Goal: Information Seeking & Learning: Learn about a topic

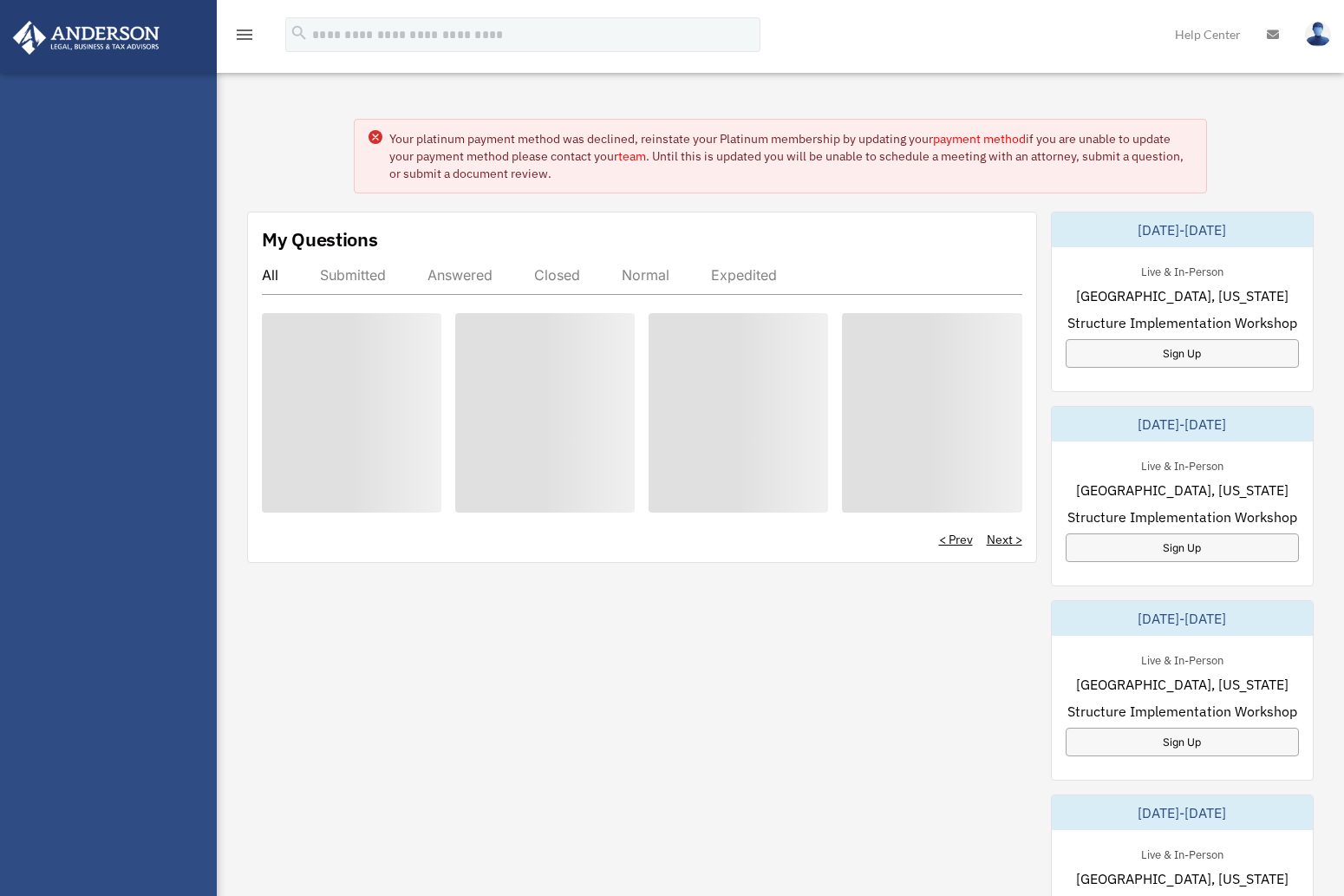
click at [695, 484] on div at bounding box center [739, 413] width 180 height 199
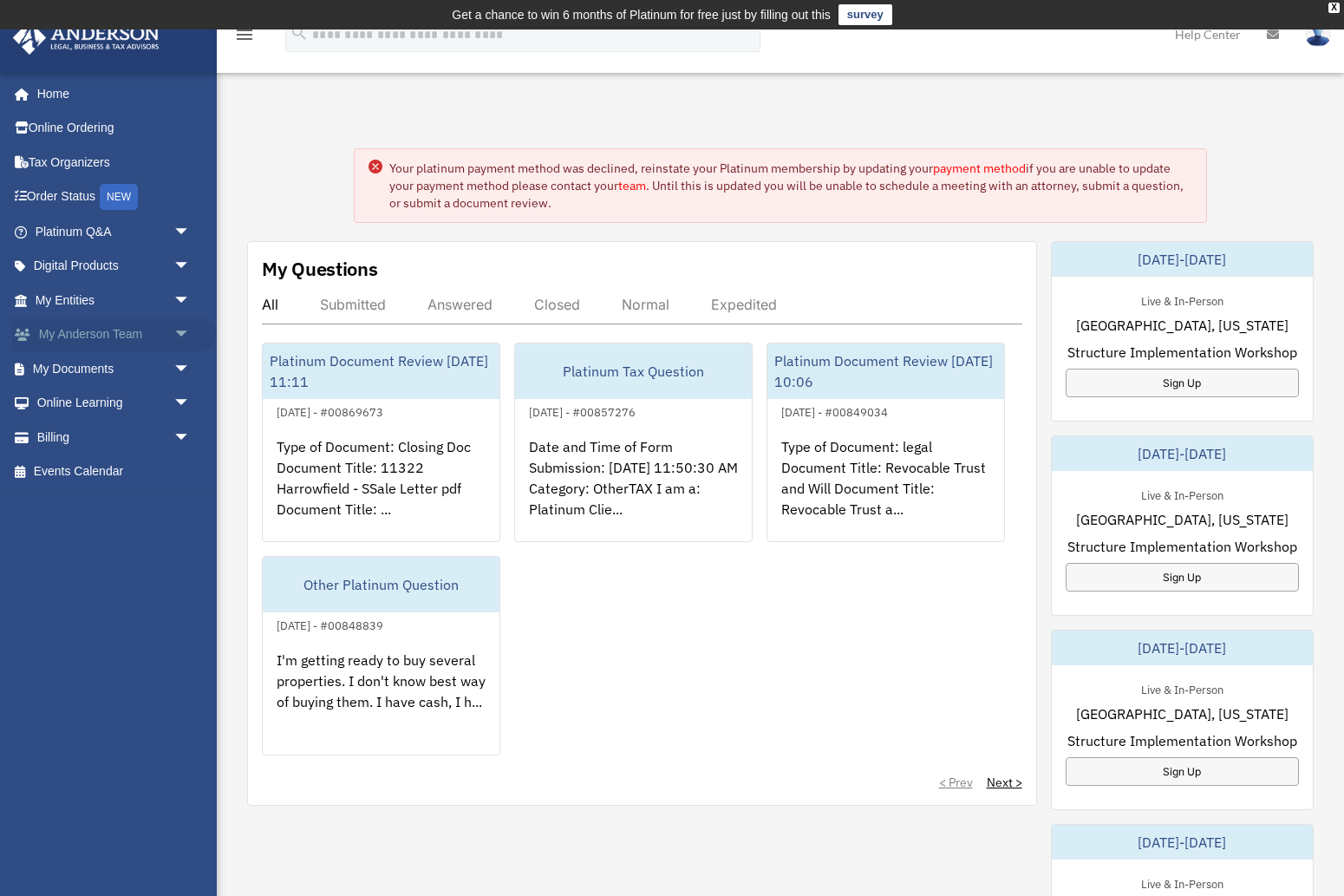
click at [117, 328] on link "My Anderson Team arrow_drop_down" at bounding box center [114, 335] width 204 height 35
click at [120, 340] on link "My Anderson Team arrow_drop_down" at bounding box center [114, 335] width 204 height 35
click at [106, 338] on link "My Anderson Team arrow_drop_down" at bounding box center [114, 335] width 204 height 35
click at [179, 335] on span "arrow_drop_down" at bounding box center [191, 335] width 35 height 36
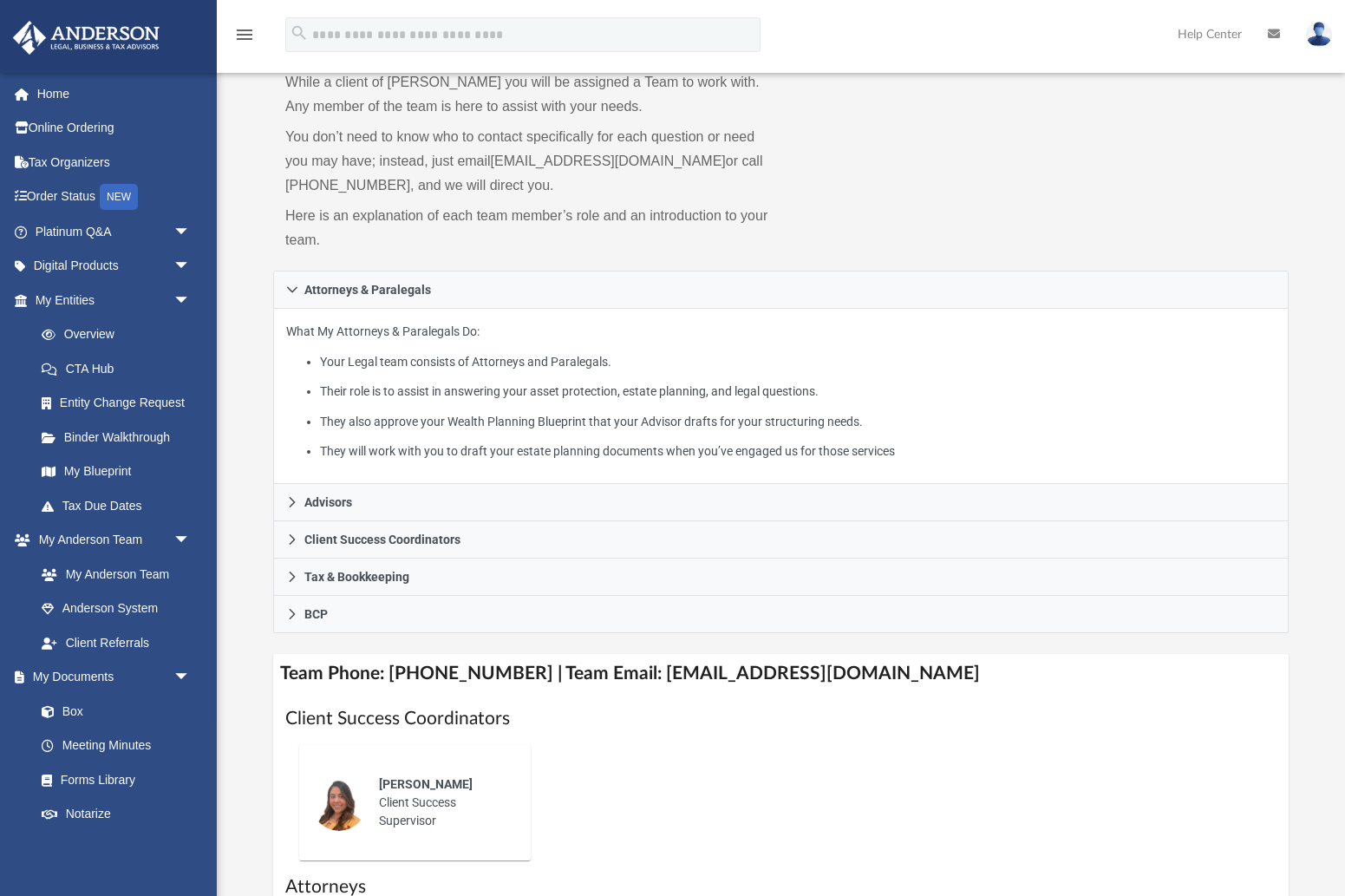
scroll to position [133, 0]
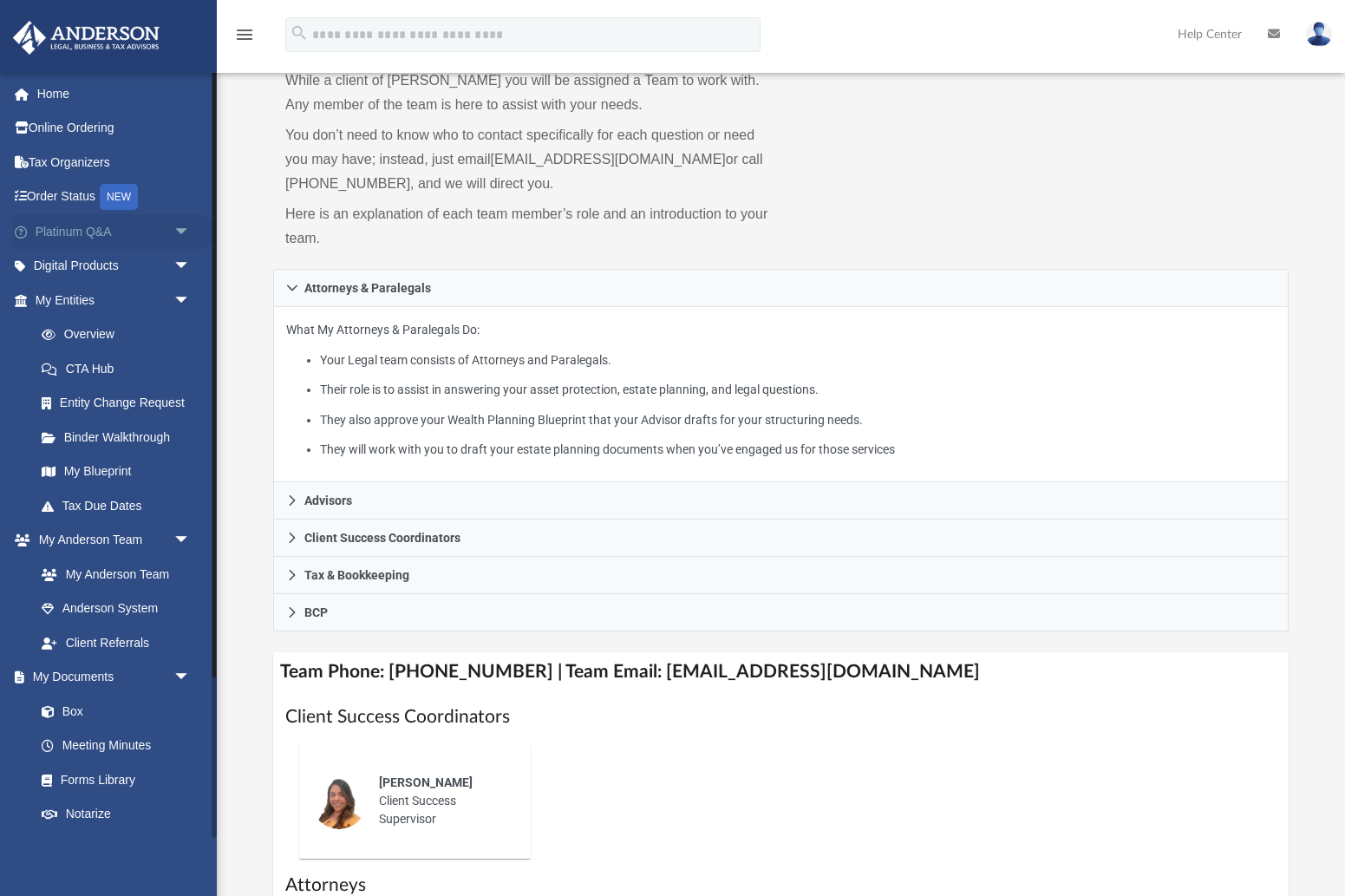
click at [128, 233] on link "Platinum Q&A arrow_drop_down" at bounding box center [114, 231] width 204 height 35
click at [183, 231] on span "arrow_drop_down" at bounding box center [191, 231] width 35 height 36
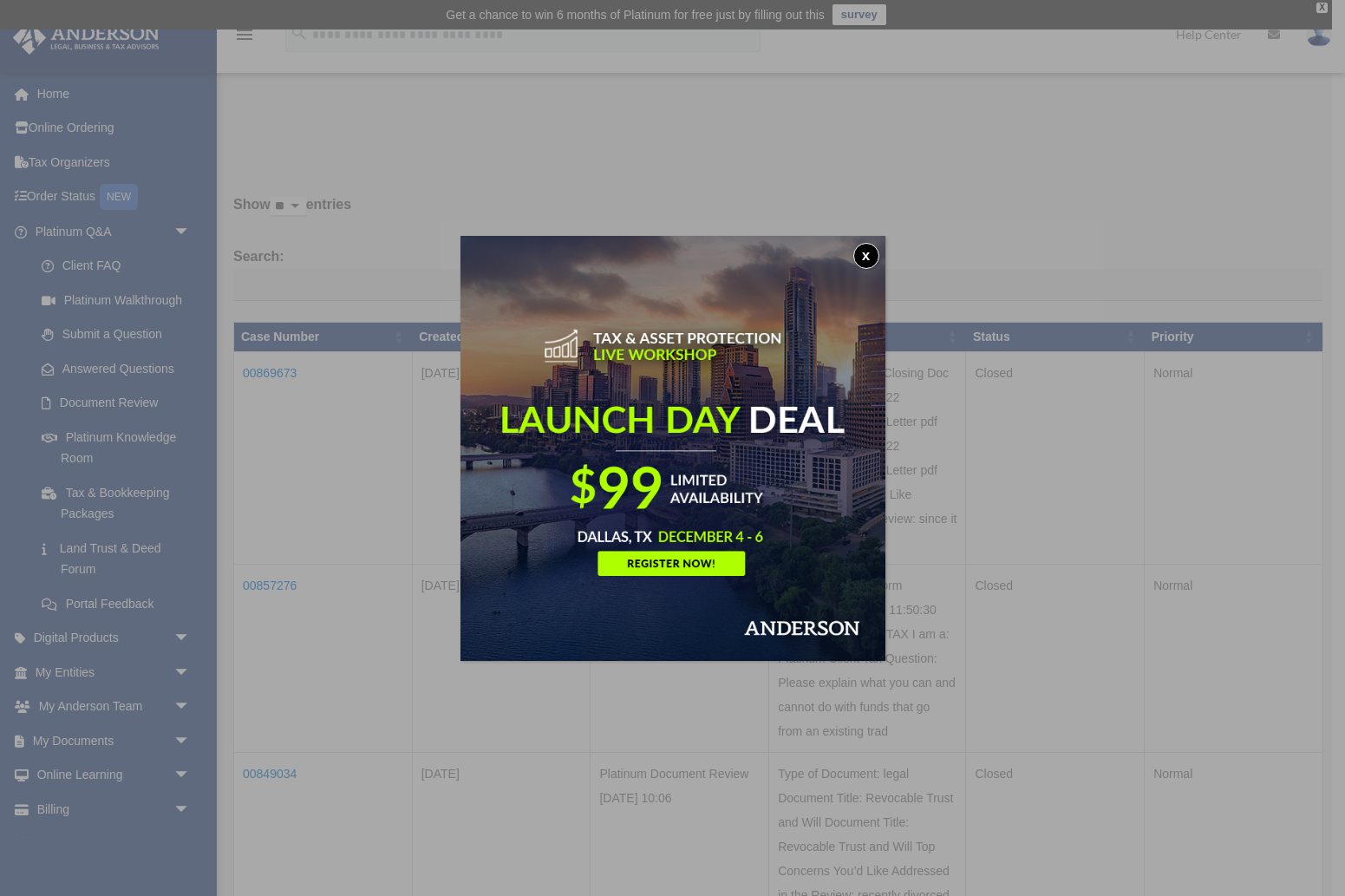
click at [876, 247] on button "x" at bounding box center [866, 256] width 26 height 26
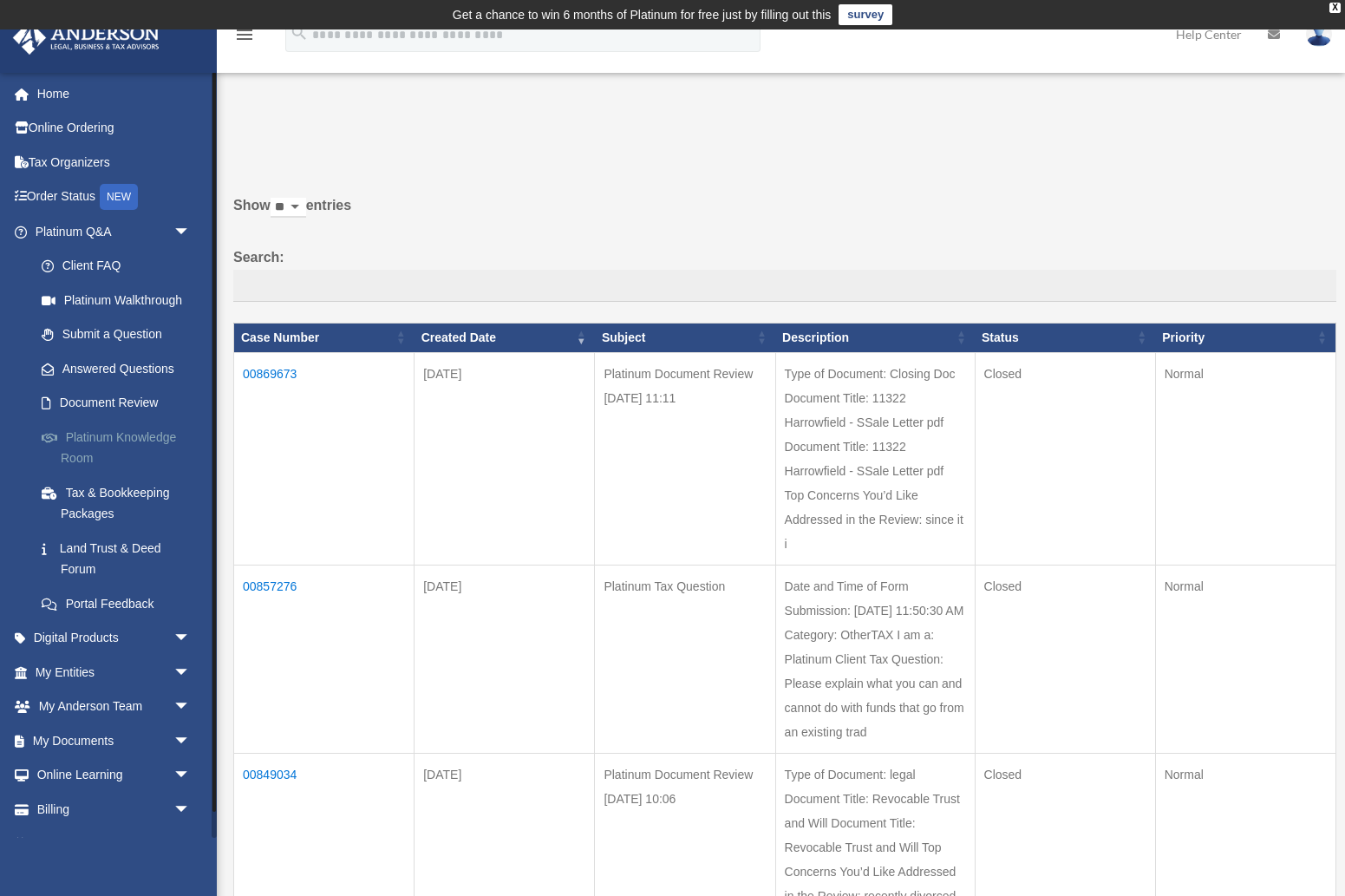
click at [114, 440] on link "Platinum Knowledge Room" at bounding box center [121, 448] width 192 height 56
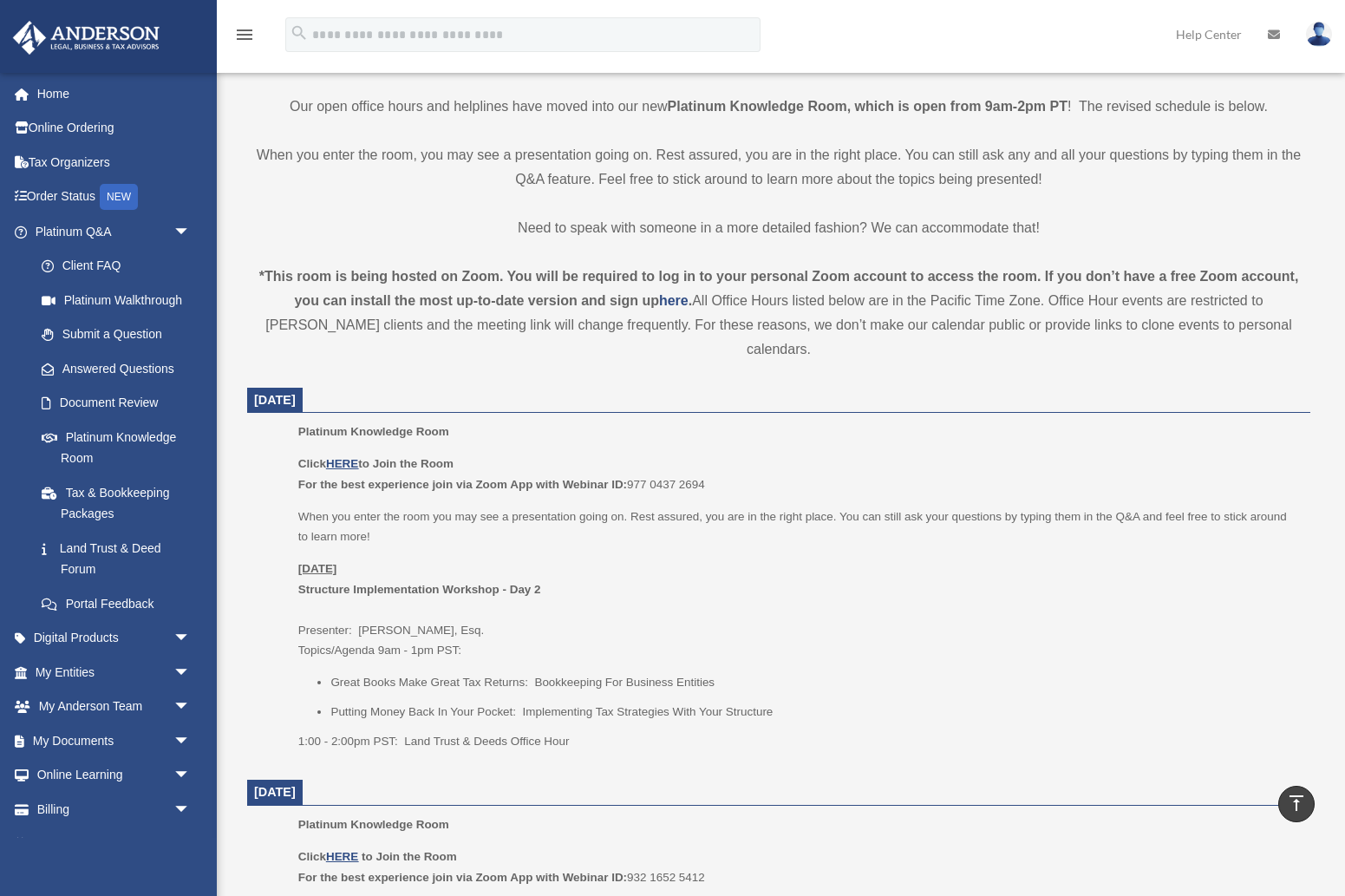
scroll to position [420, 0]
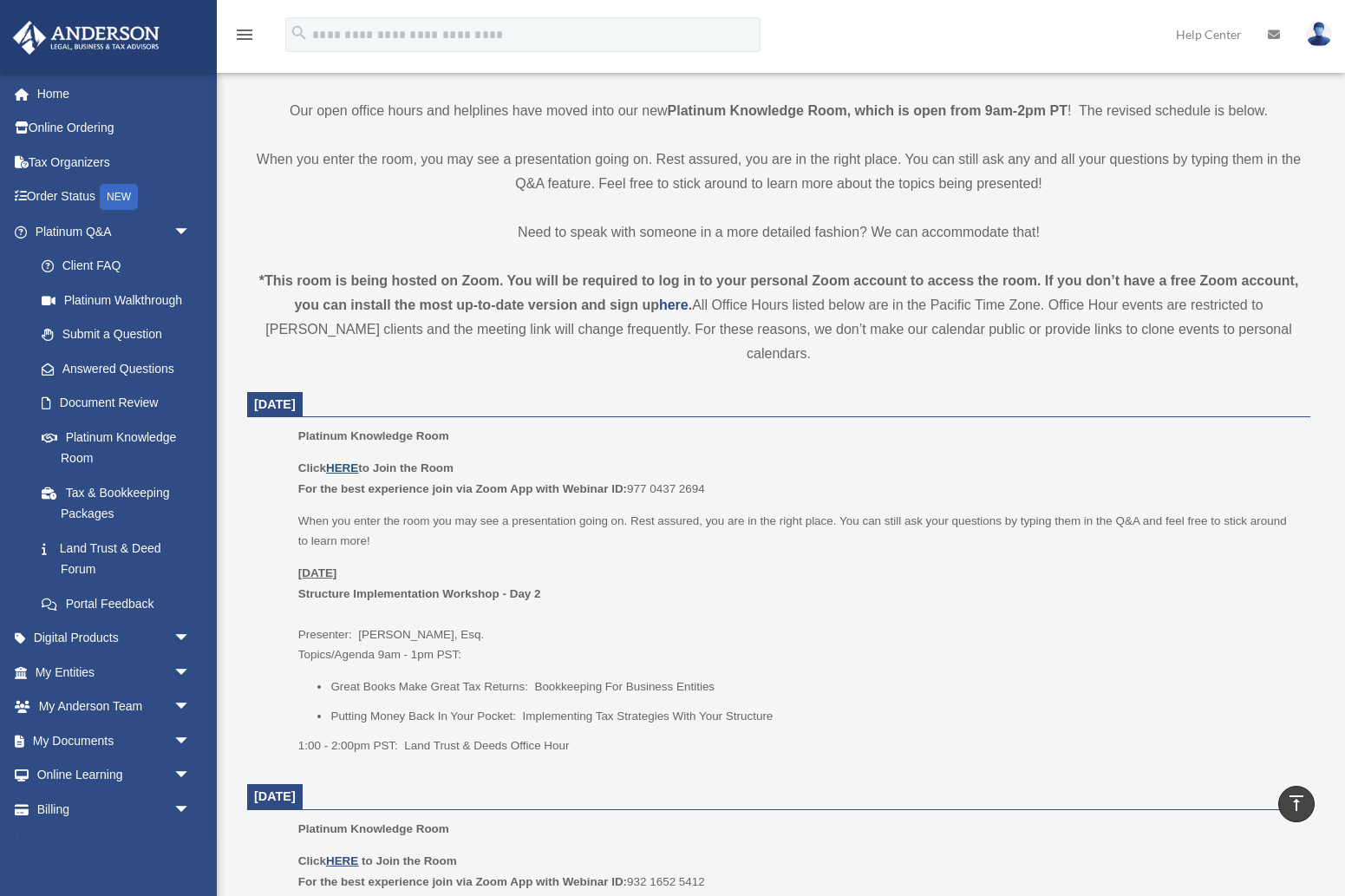
click at [348, 461] on u "HERE" at bounding box center [341, 467] width 32 height 13
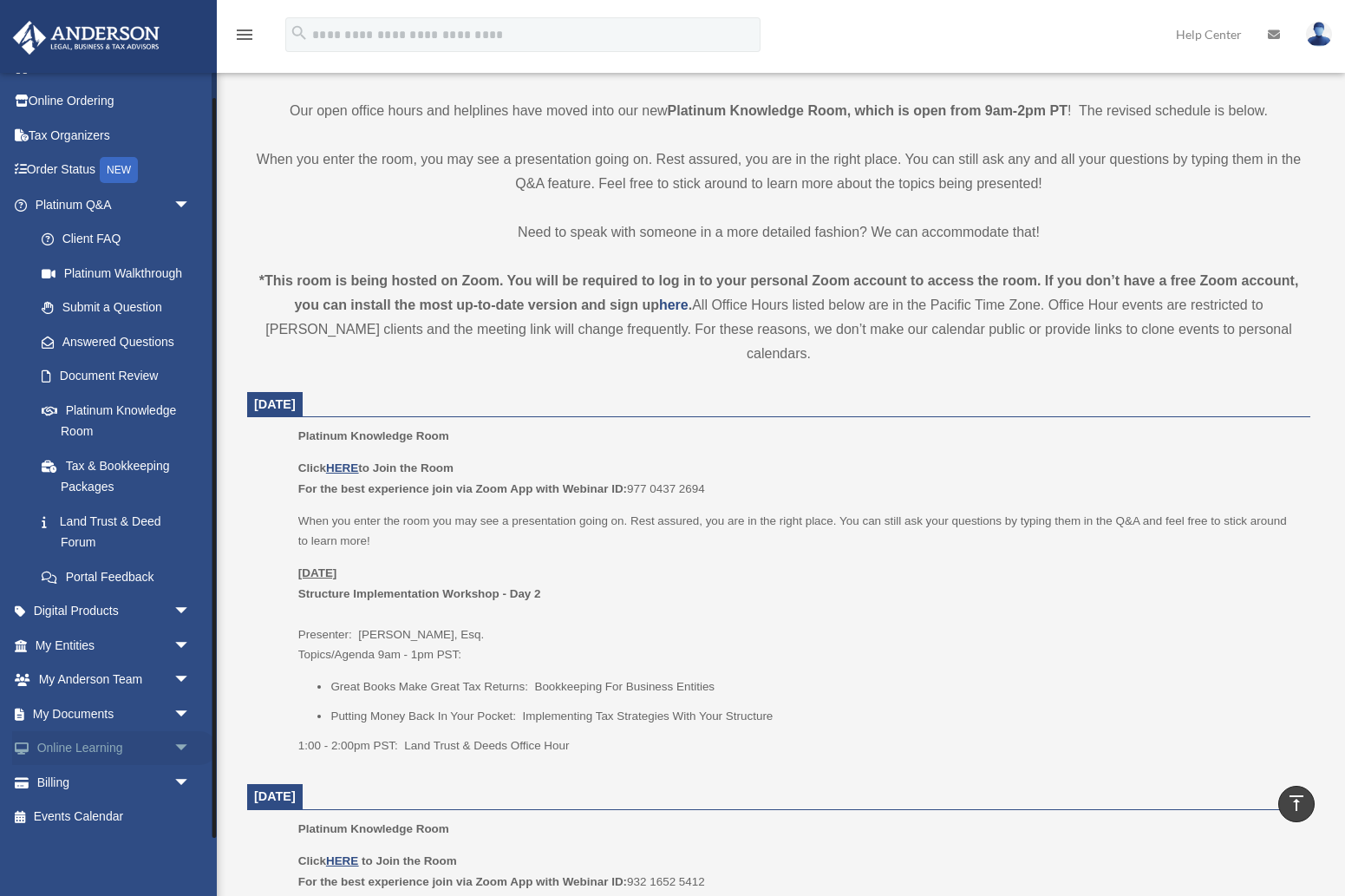
click at [185, 750] on span "arrow_drop_down" at bounding box center [191, 748] width 35 height 36
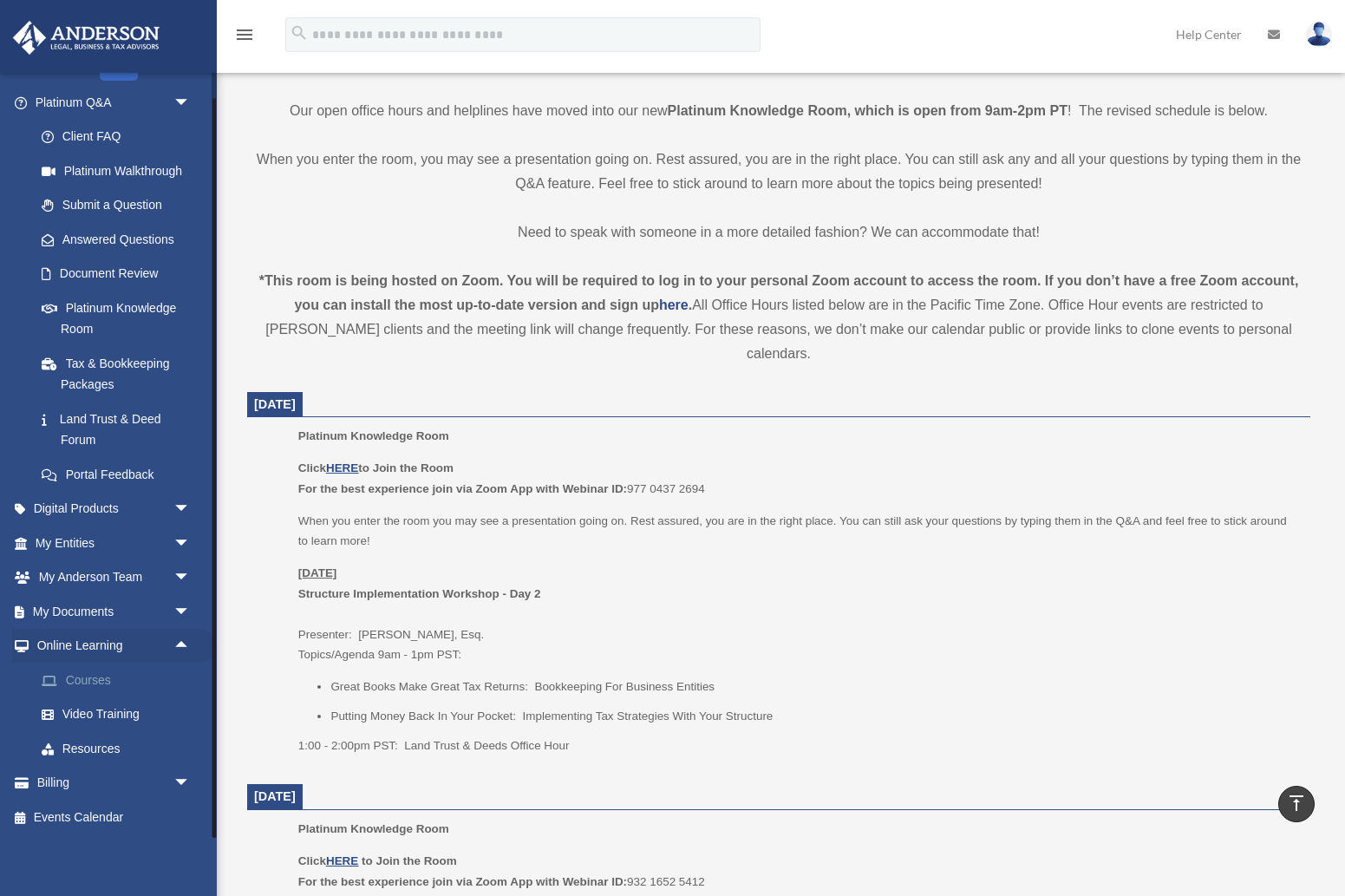
click at [98, 681] on link "Courses" at bounding box center [121, 680] width 192 height 35
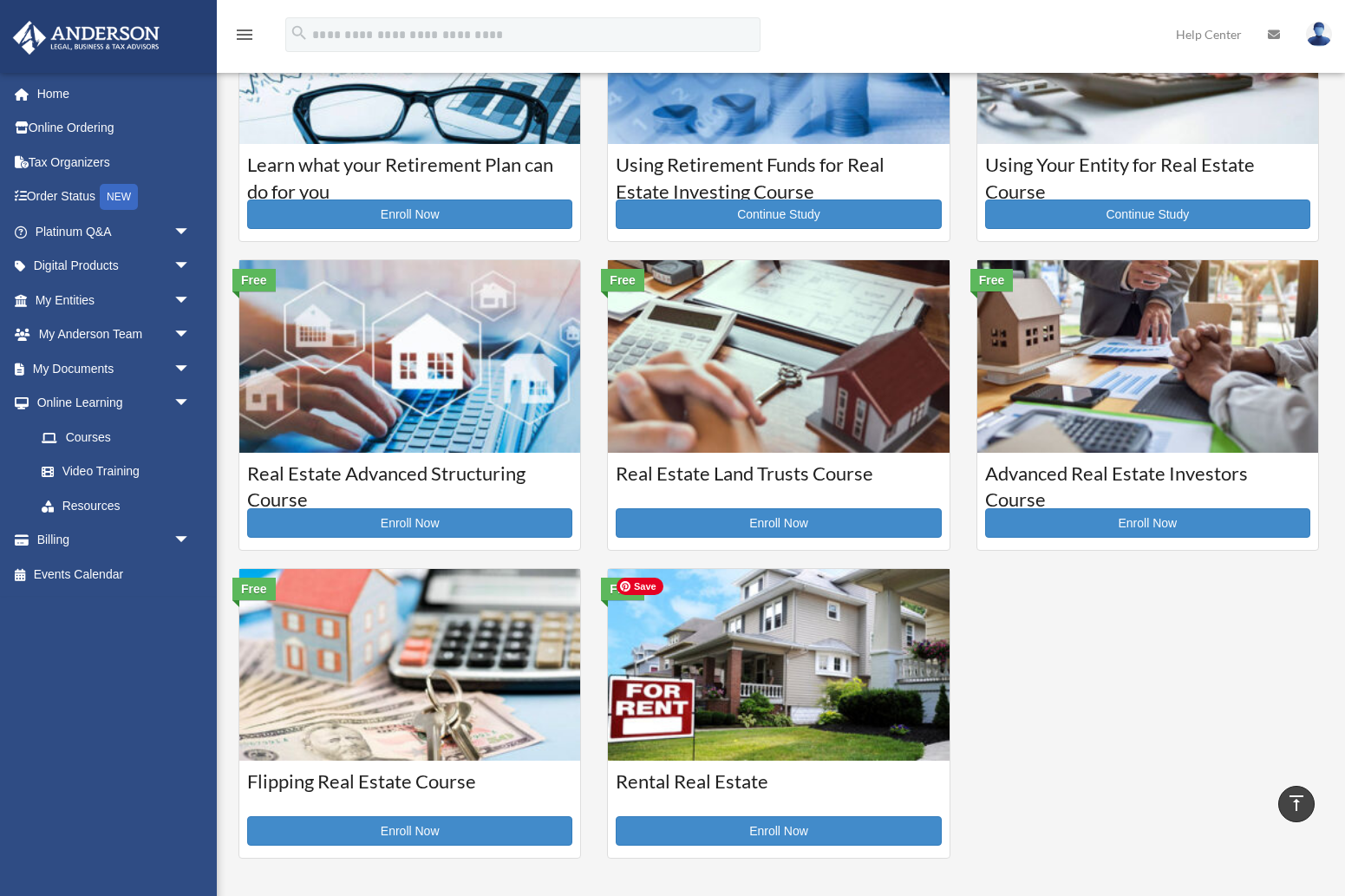
scroll to position [177, 0]
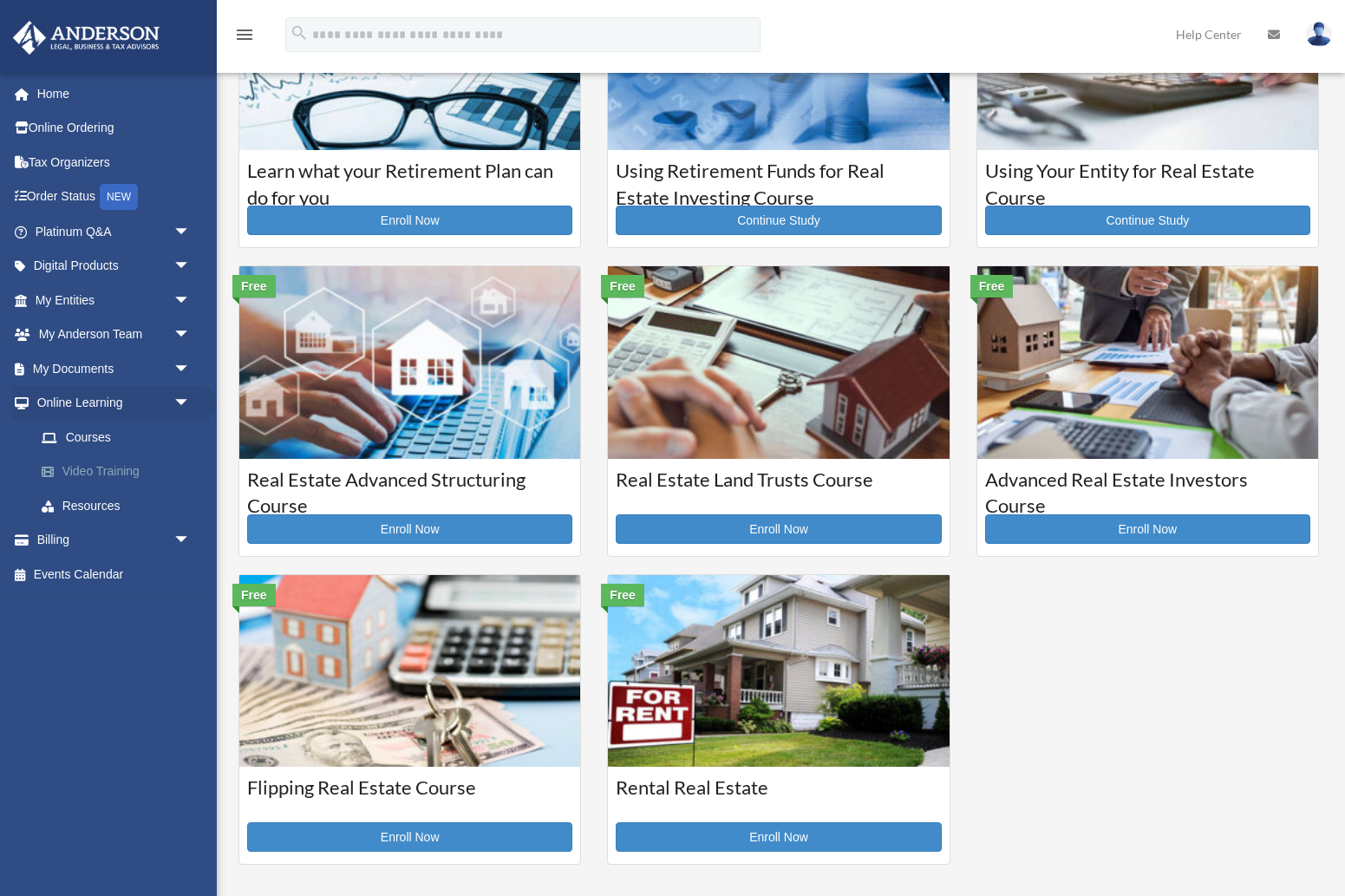
click at [120, 470] on link "Video Training" at bounding box center [121, 472] width 192 height 35
